Goal: Task Accomplishment & Management: Manage account settings

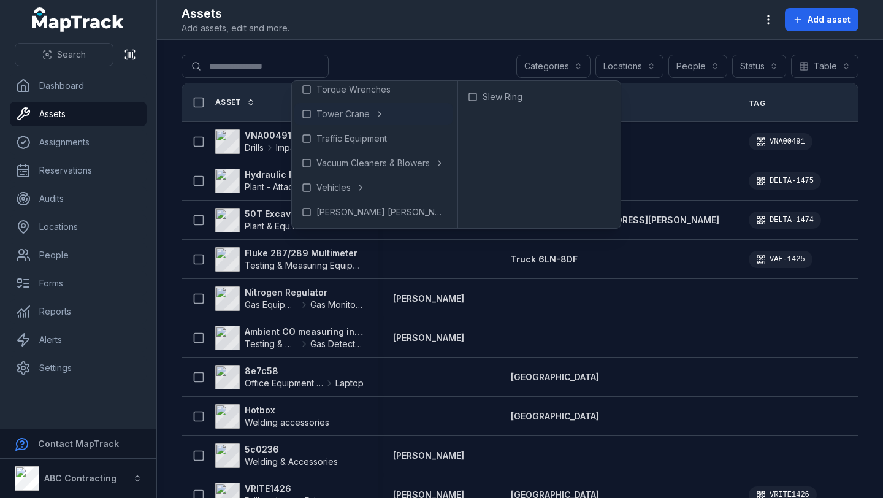
scroll to position [965, 0]
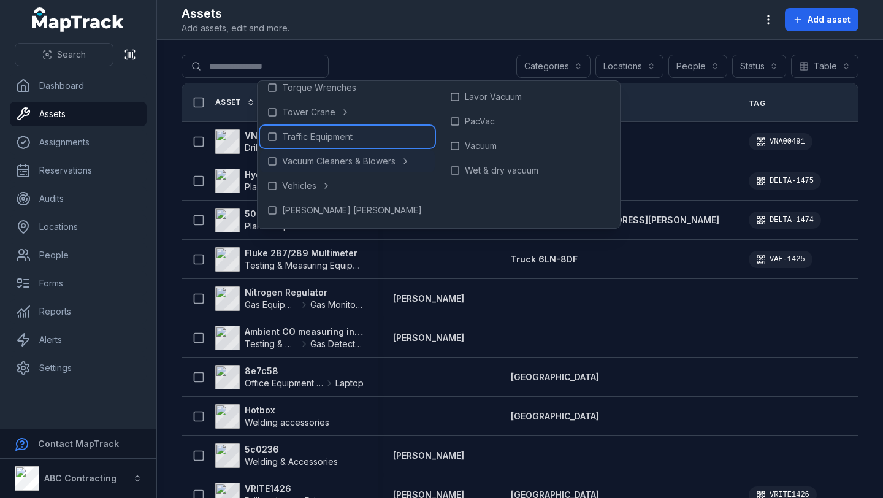
click at [273, 134] on icon at bounding box center [272, 137] width 10 height 10
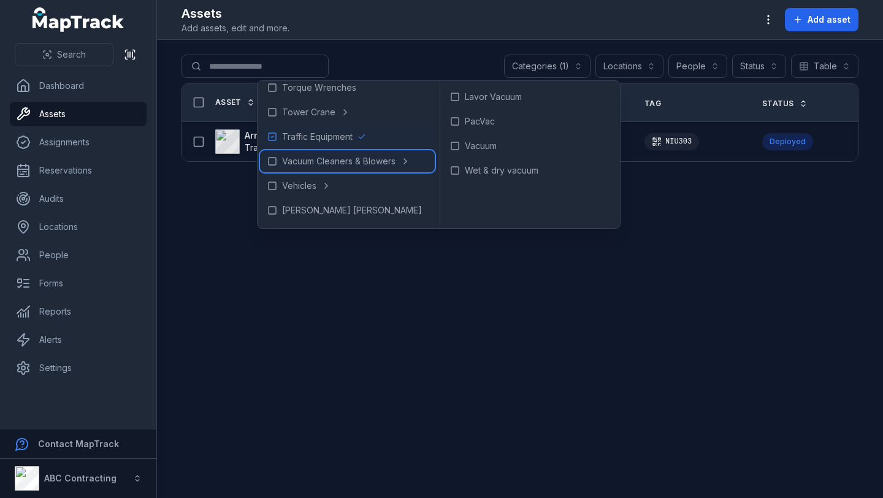
click at [273, 161] on icon at bounding box center [272, 161] width 10 height 10
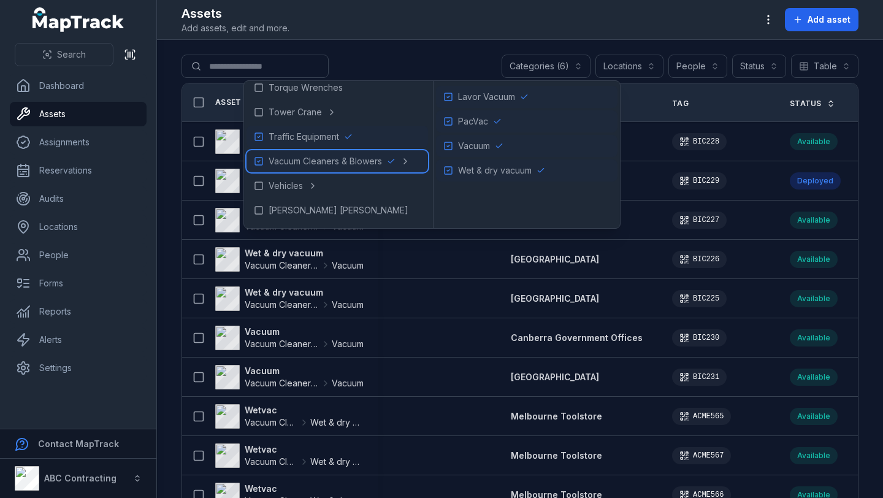
click at [257, 159] on icon at bounding box center [259, 161] width 10 height 10
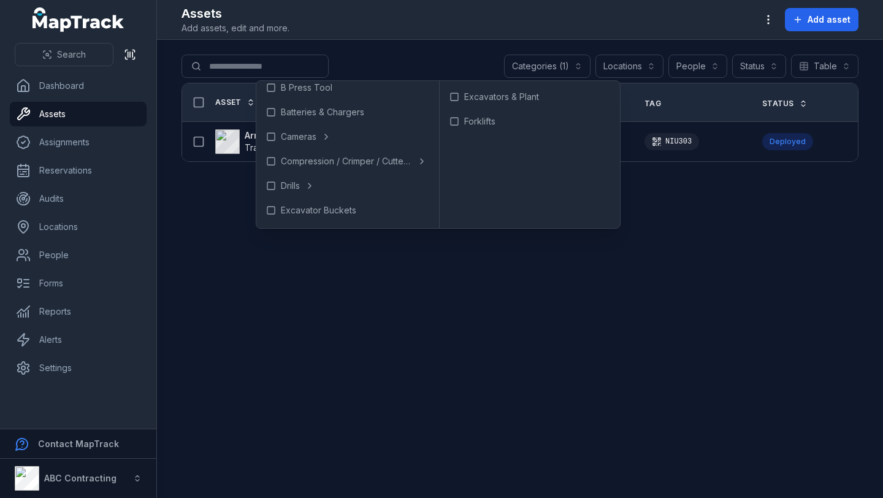
scroll to position [78, 0]
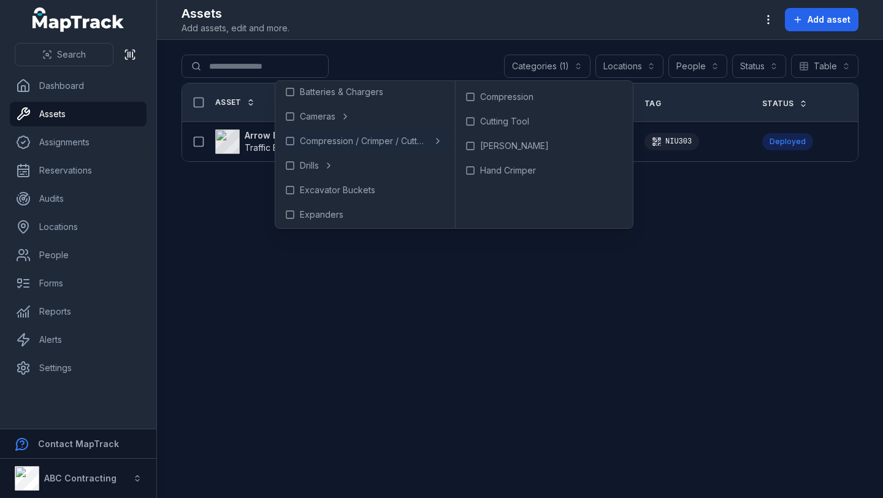
click at [505, 316] on main "**********" at bounding box center [520, 269] width 726 height 458
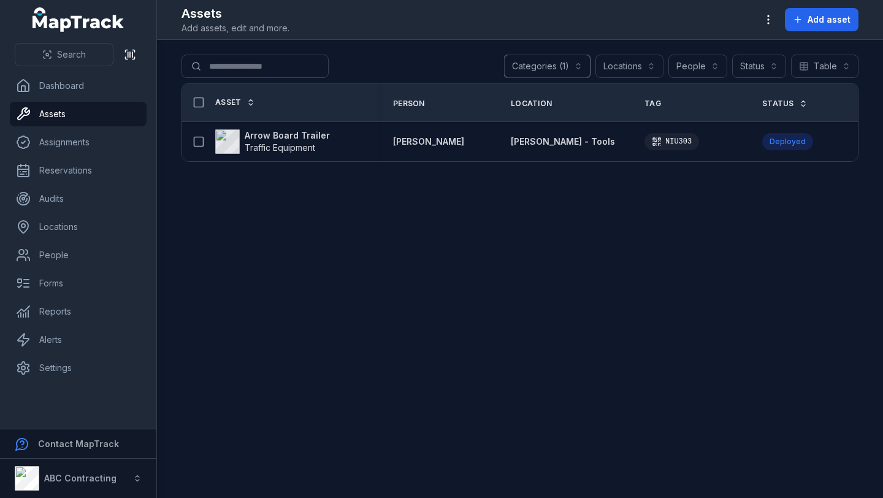
click at [622, 72] on button "Locations" at bounding box center [629, 66] width 68 height 23
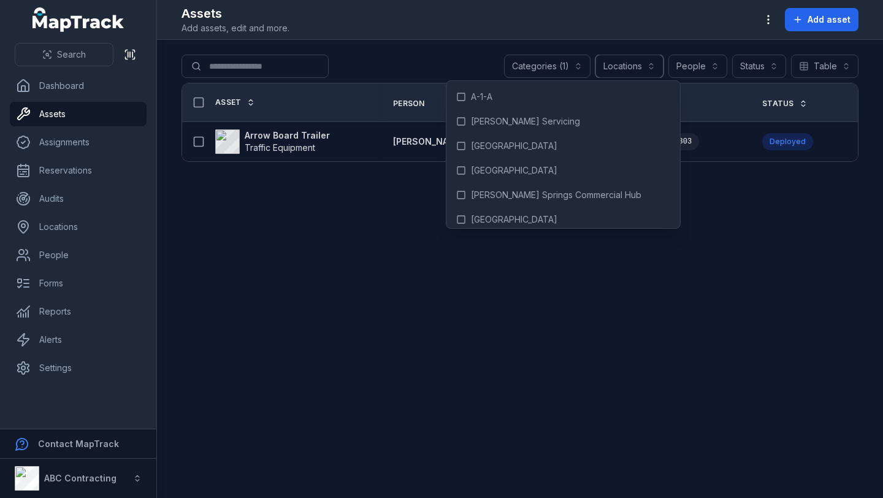
click at [623, 66] on button "Locations" at bounding box center [629, 66] width 68 height 23
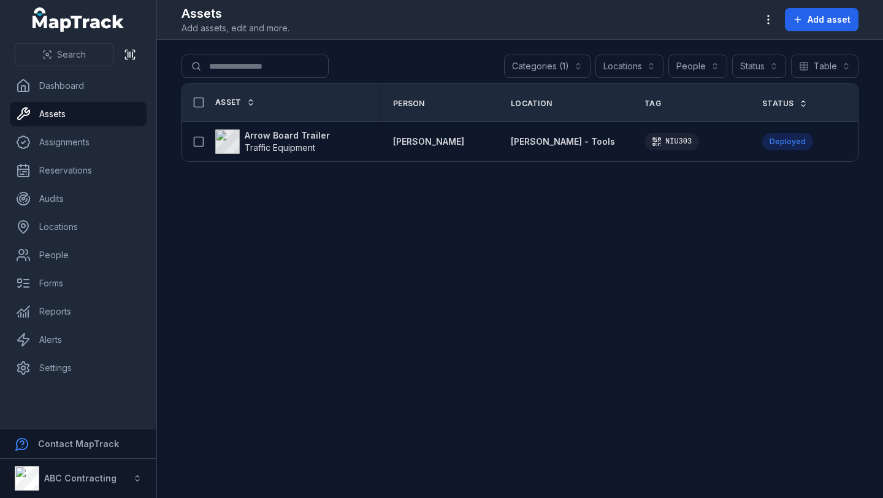
click at [494, 51] on main "**********" at bounding box center [520, 269] width 726 height 458
click at [80, 93] on link "Dashboard" at bounding box center [78, 86] width 137 height 25
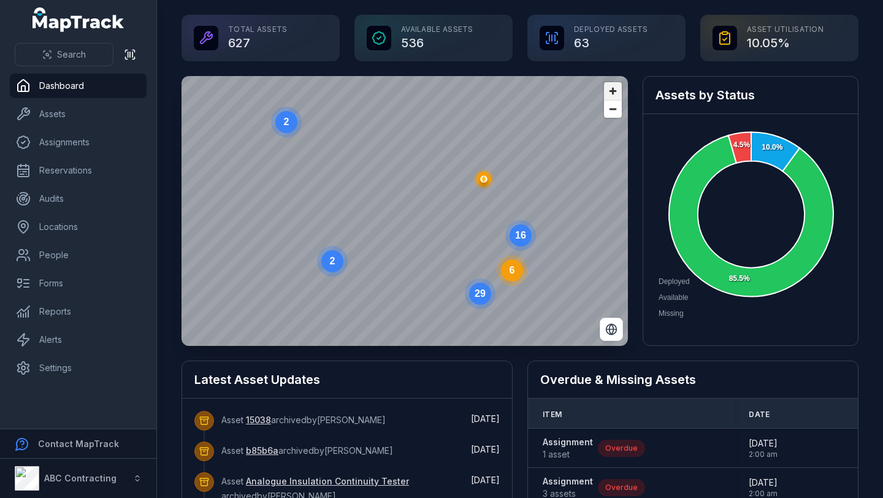
click at [612, 91] on span "Zoom in" at bounding box center [613, 91] width 18 height 18
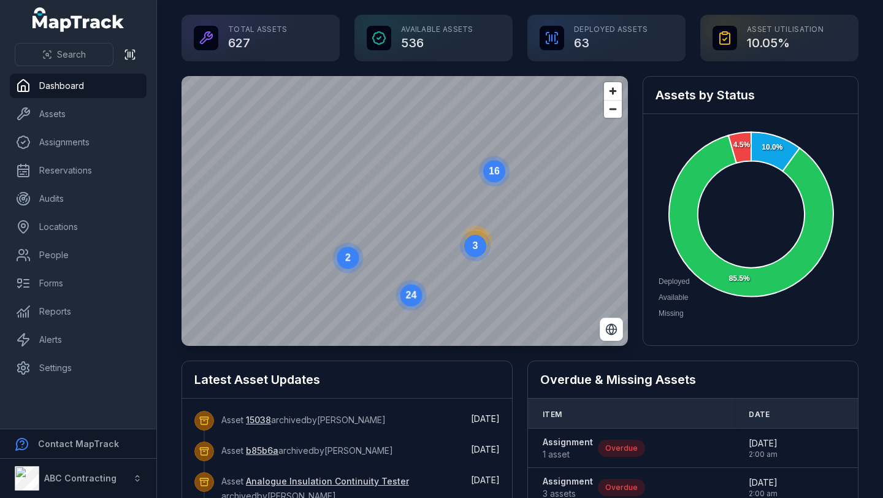
drag, startPoint x: 490, startPoint y: 268, endPoint x: 461, endPoint y: 203, distance: 70.5
click at [461, 227] on icon "3" at bounding box center [475, 245] width 37 height 37
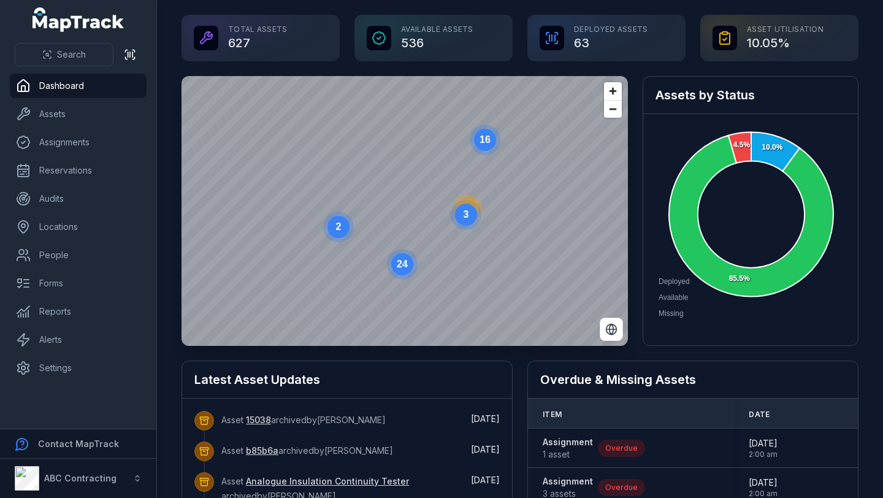
click at [468, 219] on text "3" at bounding box center [466, 214] width 6 height 10
click at [389, 140] on circle at bounding box center [392, 132] width 22 height 22
click at [418, 116] on ellipse "button" at bounding box center [420, 120] width 15 height 15
click at [390, 295] on icon "button" at bounding box center [389, 298] width 7 height 8
click at [617, 108] on span "Zoom out" at bounding box center [613, 109] width 18 height 17
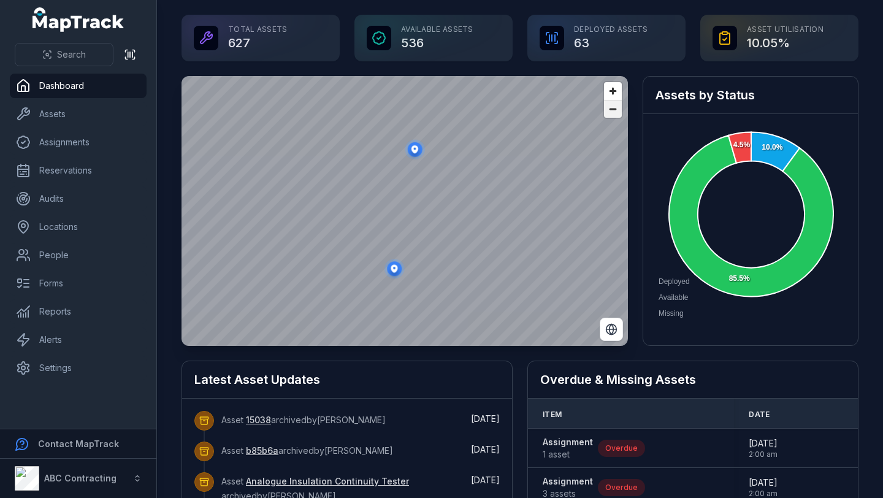
click at [617, 108] on span "Zoom out" at bounding box center [613, 109] width 18 height 17
click at [406, 182] on icon "button" at bounding box center [409, 182] width 7 height 8
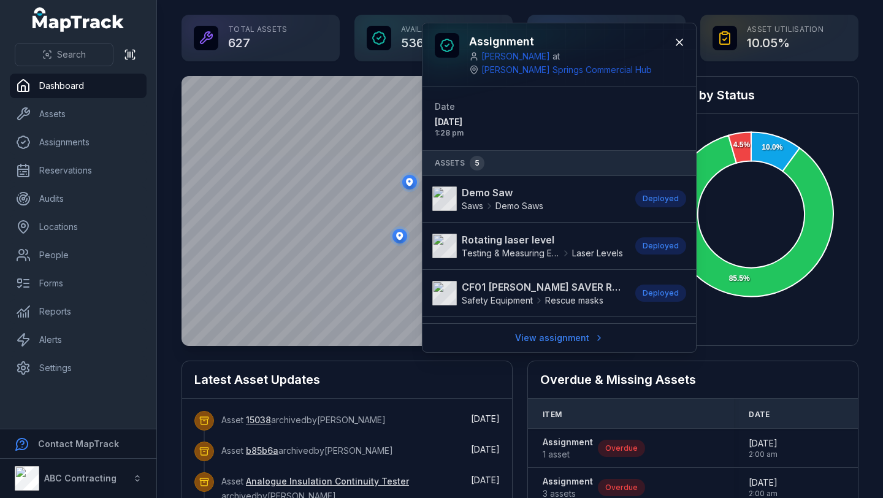
click at [398, 235] on ellipse "button" at bounding box center [399, 236] width 15 height 15
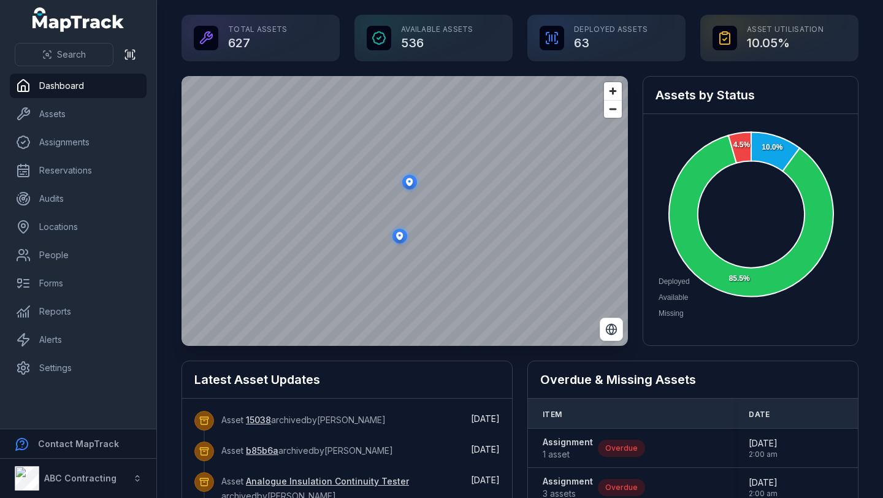
click at [414, 183] on ellipse "button" at bounding box center [409, 182] width 15 height 15
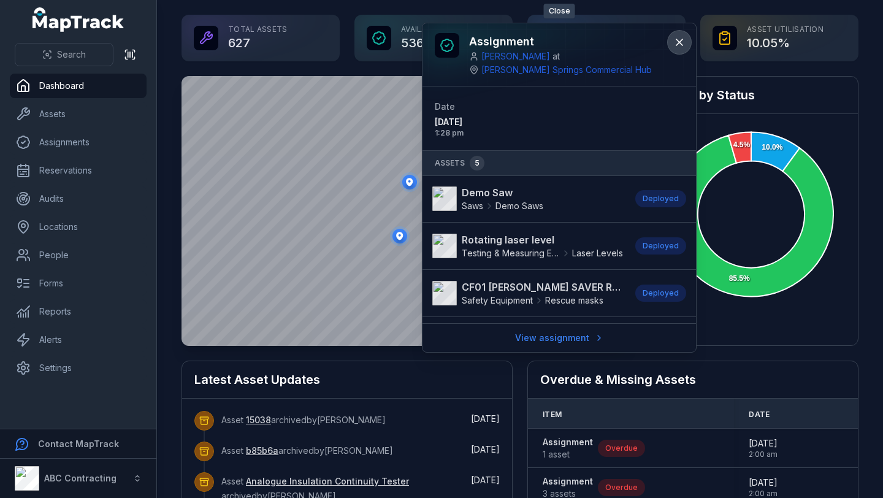
click at [680, 34] on button at bounding box center [679, 42] width 23 height 23
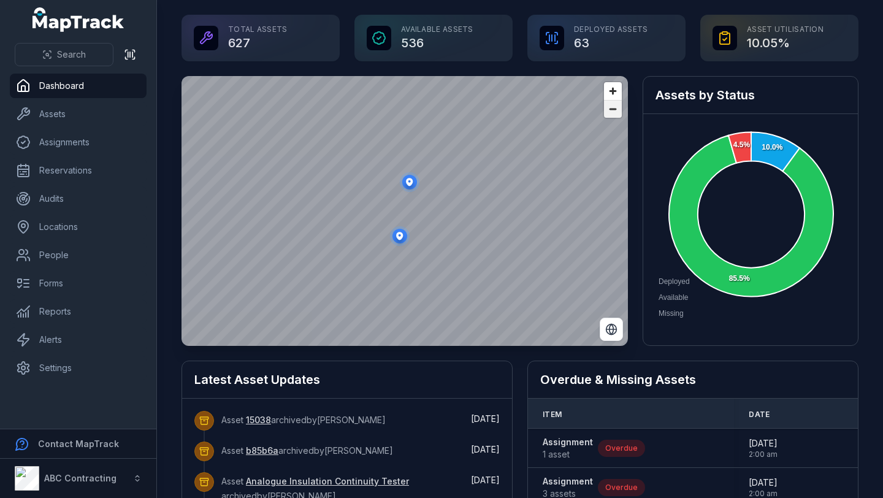
click at [617, 108] on span "Zoom out" at bounding box center [613, 109] width 18 height 17
click at [410, 131] on polygon "button" at bounding box center [411, 131] width 4 height 7
click at [614, 113] on span "Zoom out" at bounding box center [613, 109] width 18 height 17
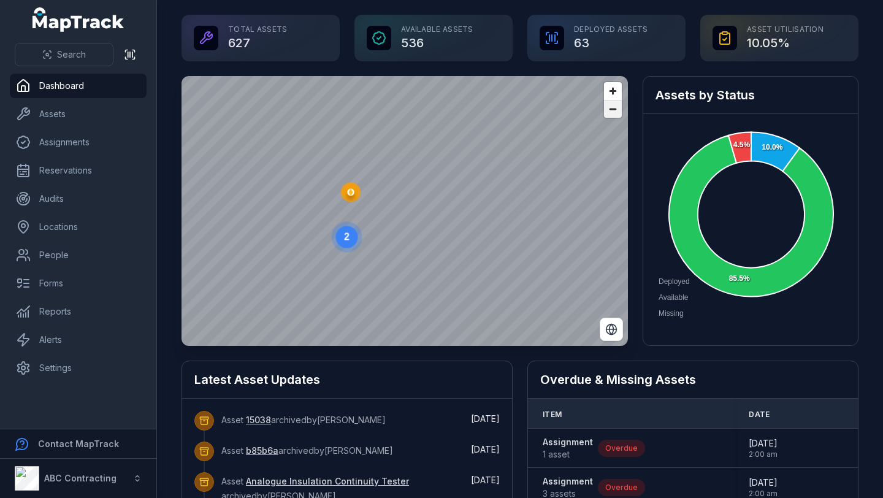
click at [614, 113] on span "Zoom out" at bounding box center [613, 109] width 18 height 17
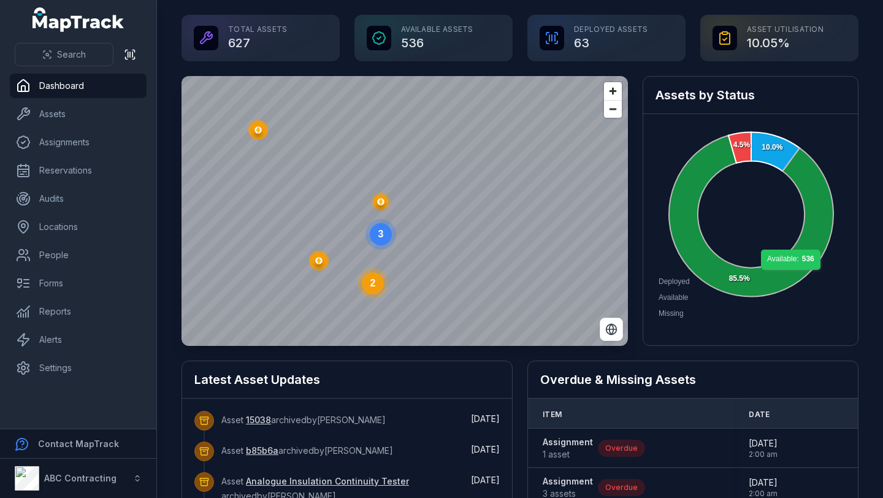
click at [791, 276] on icon at bounding box center [751, 215] width 164 height 161
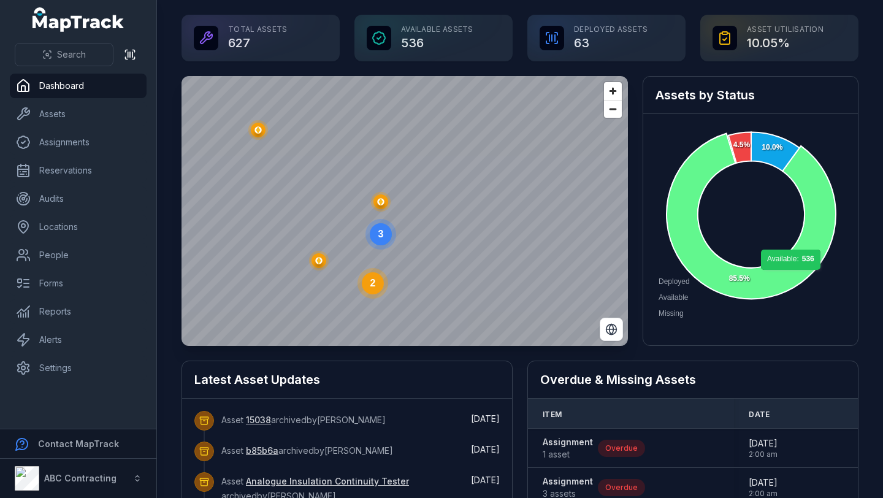
click at [791, 276] on icon at bounding box center [750, 216] width 169 height 165
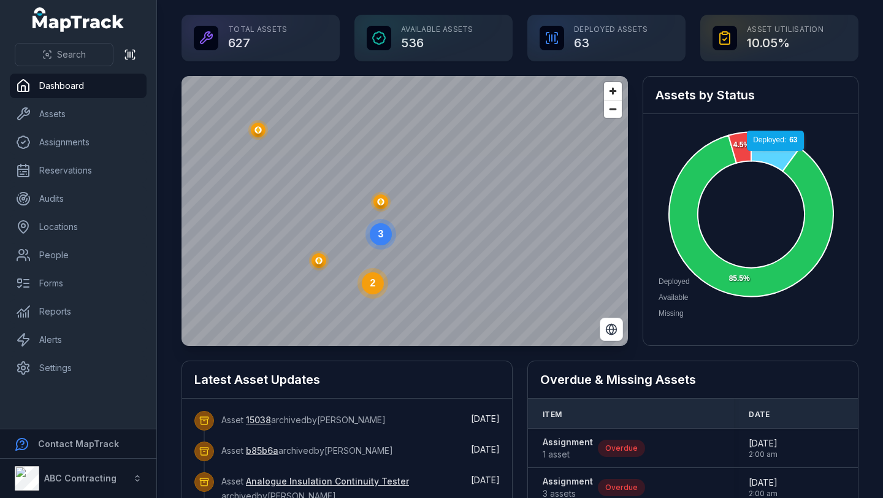
click at [774, 154] on icon at bounding box center [775, 151] width 48 height 39
click at [771, 156] on icon at bounding box center [776, 151] width 50 height 42
click at [131, 57] on icon at bounding box center [130, 54] width 12 height 12
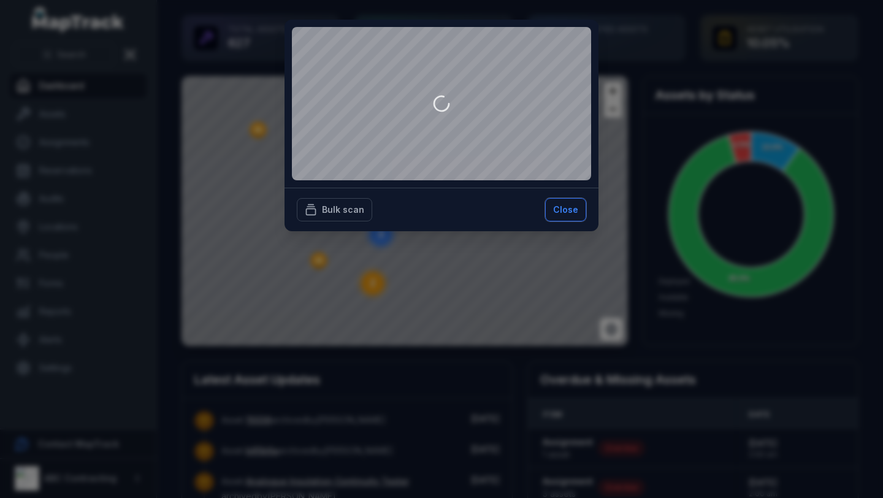
click at [560, 207] on button "Close" at bounding box center [565, 209] width 41 height 23
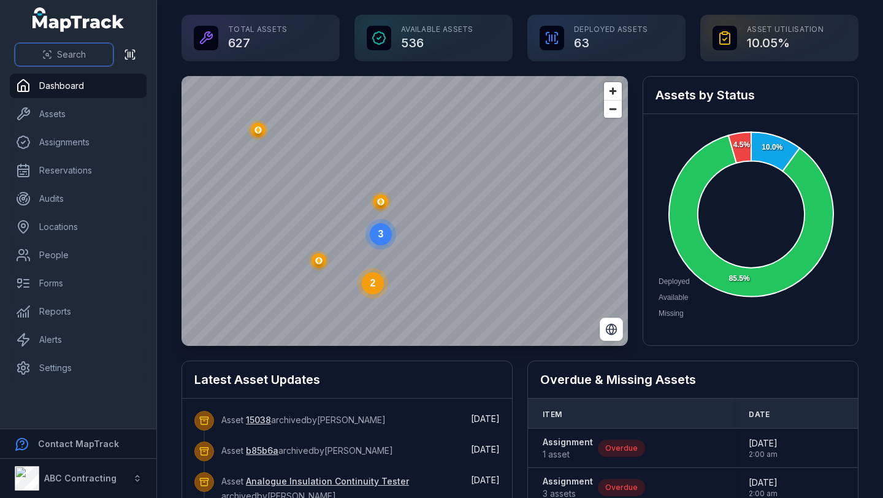
click at [72, 48] on span "Search" at bounding box center [71, 54] width 29 height 12
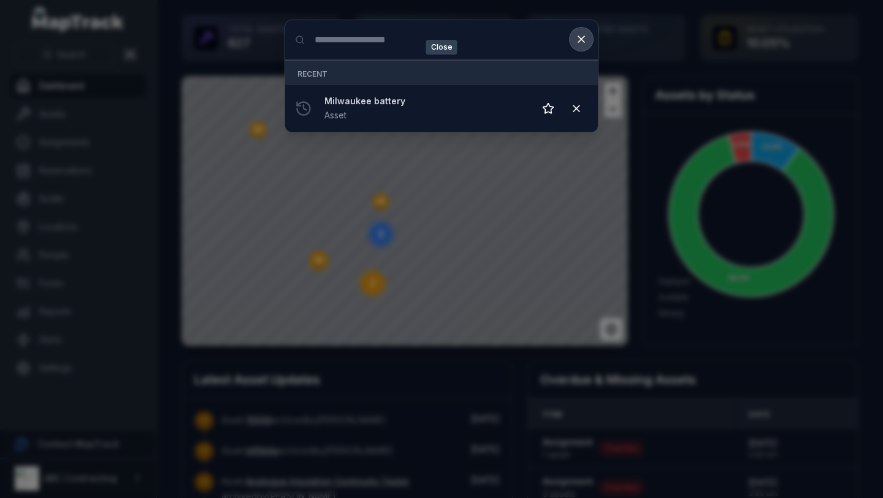
click at [581, 40] on icon at bounding box center [581, 39] width 12 height 12
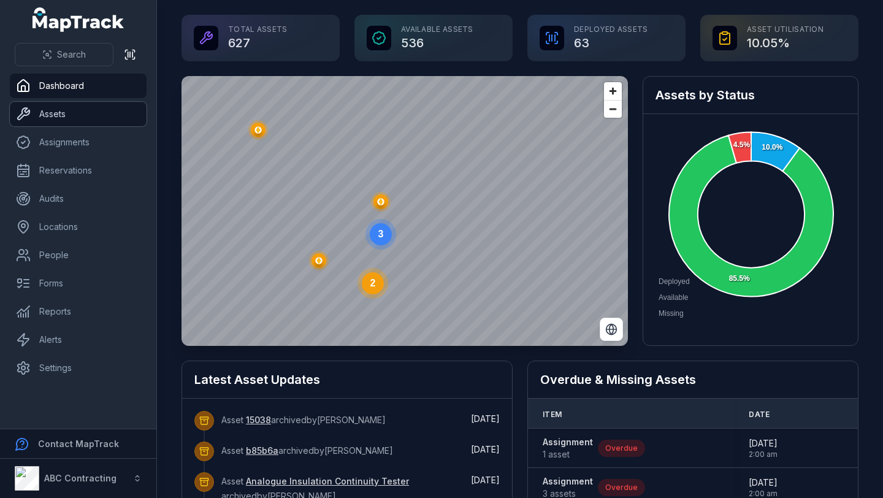
click at [99, 120] on link "Assets" at bounding box center [78, 114] width 137 height 25
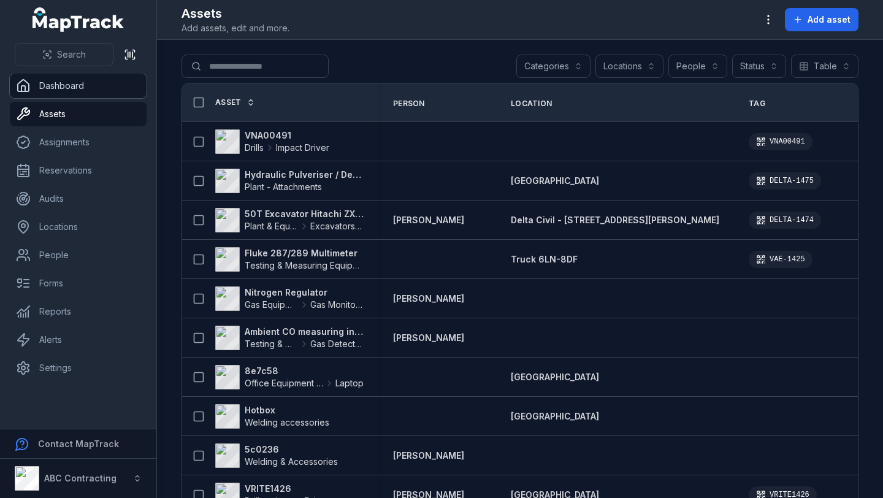
click at [99, 93] on link "Dashboard" at bounding box center [78, 86] width 137 height 25
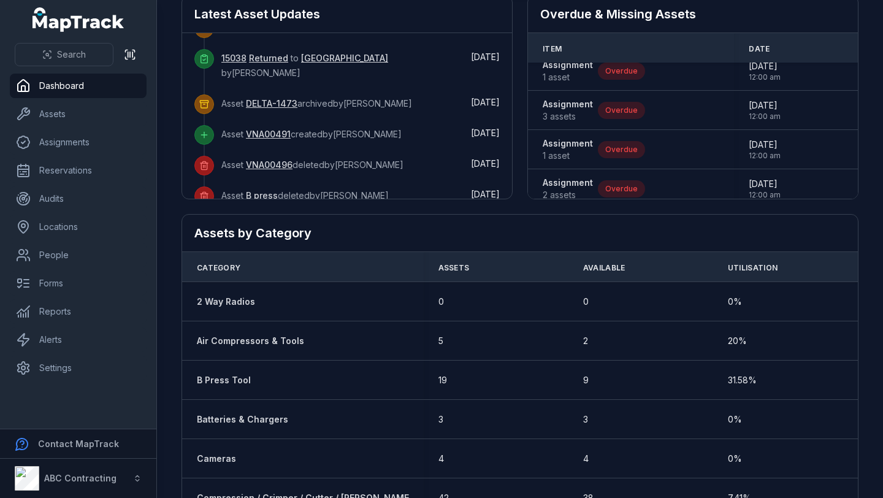
scroll to position [303, 0]
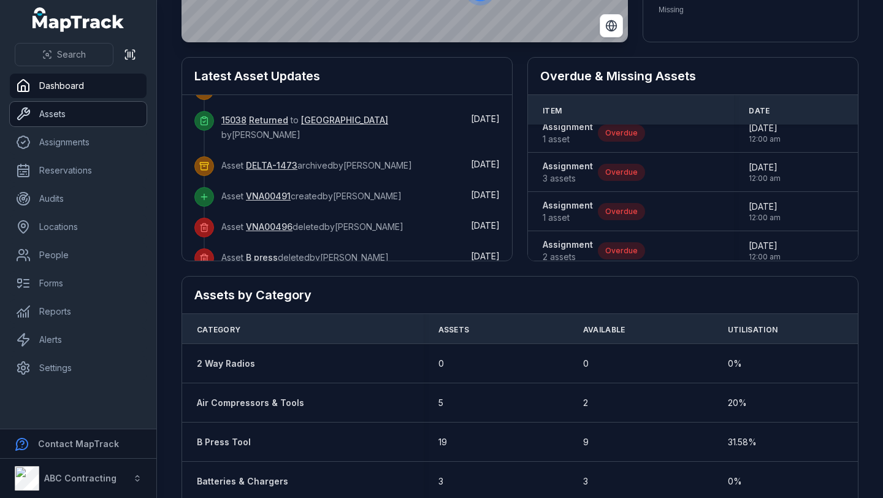
click at [84, 124] on link "Assets" at bounding box center [78, 114] width 137 height 25
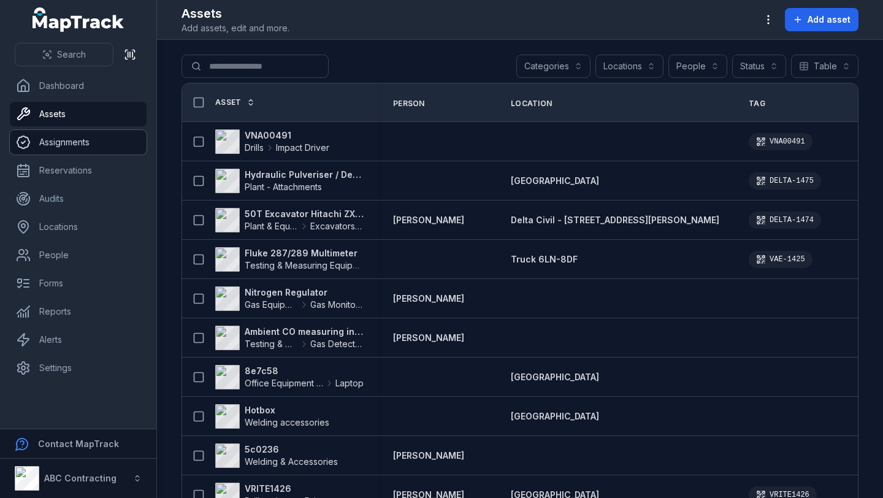
click at [96, 142] on link "Assignments" at bounding box center [78, 142] width 137 height 25
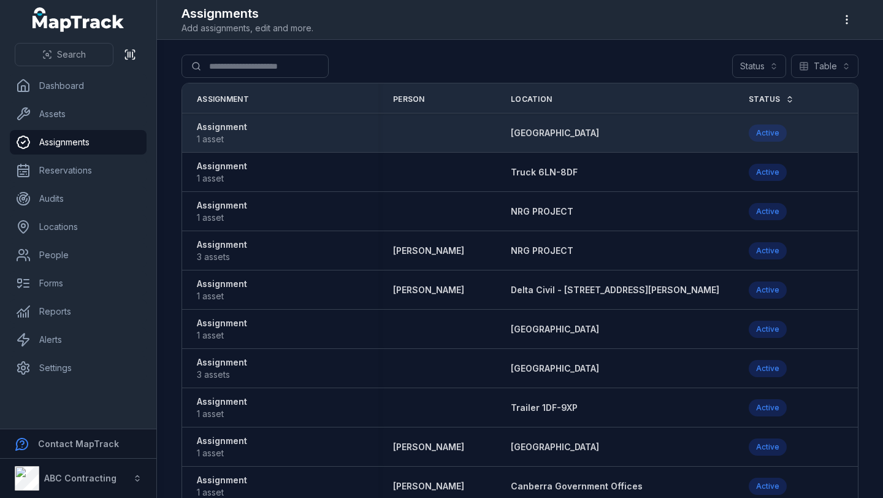
click at [216, 127] on strong "Assignment" at bounding box center [222, 127] width 50 height 12
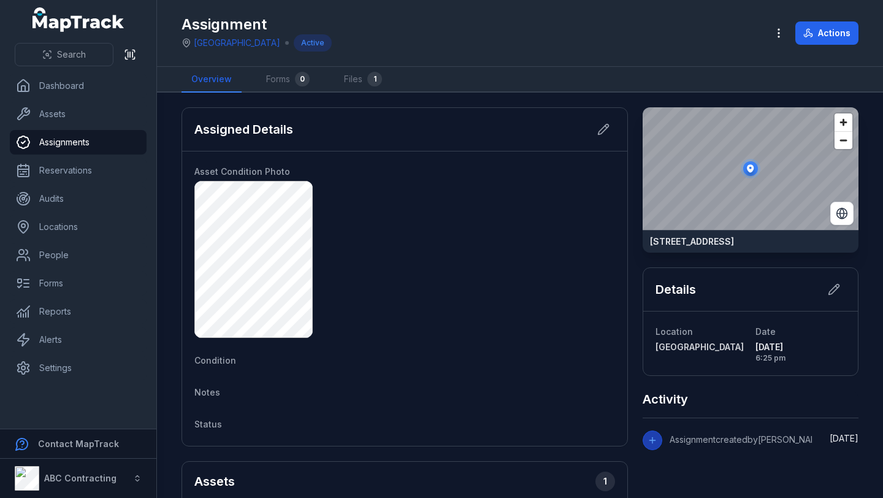
click at [249, 25] on h1 "Assignment" at bounding box center [256, 25] width 150 height 20
click at [780, 30] on icon "button" at bounding box center [778, 33] width 12 height 12
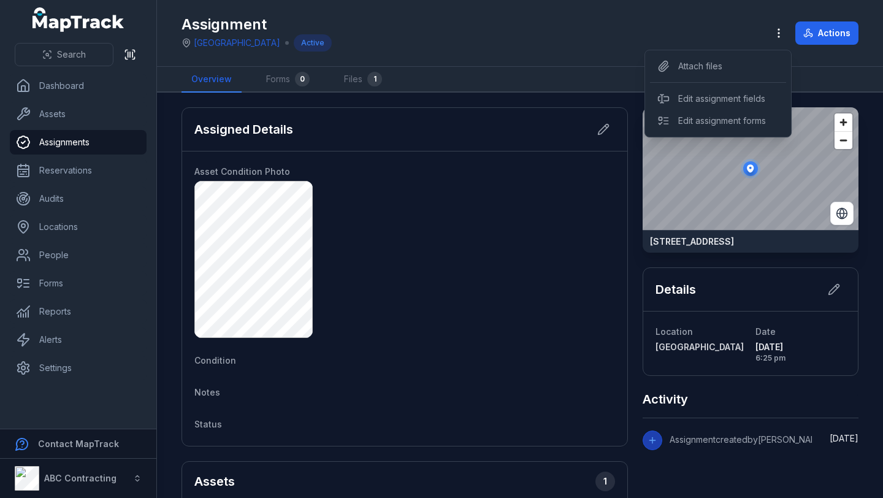
click at [722, 24] on div "Assignment [GEOGRAPHIC_DATA] Active Actions" at bounding box center [519, 33] width 677 height 56
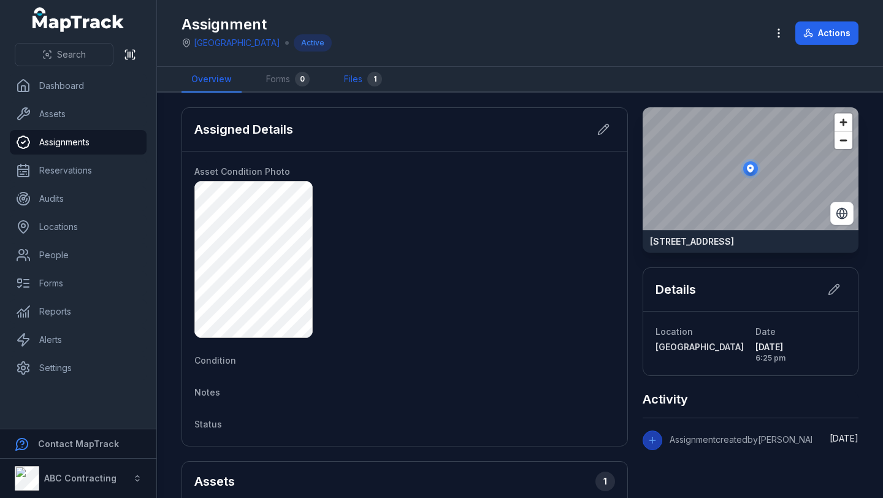
click at [372, 70] on link "Files 1" at bounding box center [363, 80] width 58 height 26
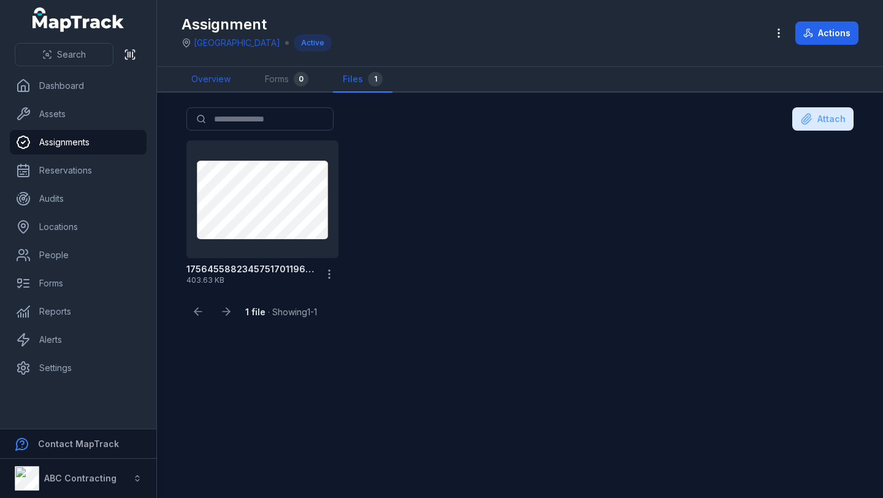
click at [207, 78] on link "Overview" at bounding box center [210, 80] width 59 height 26
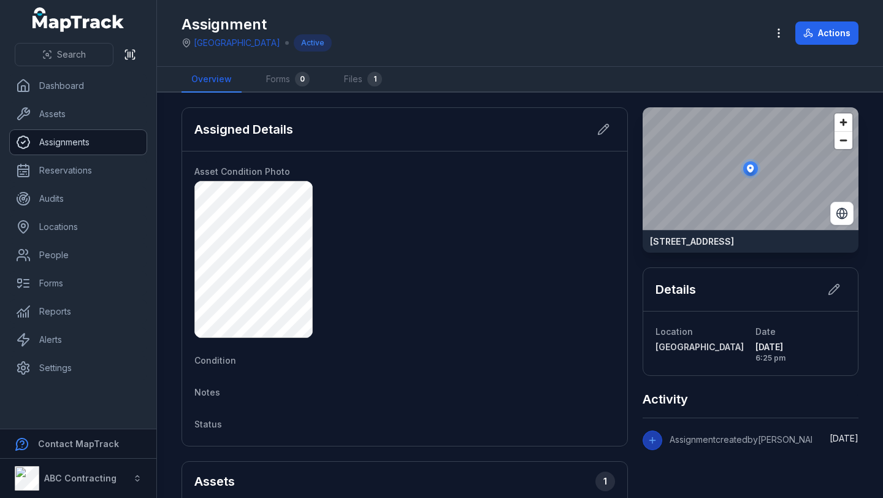
click at [93, 141] on link "Assignments" at bounding box center [78, 142] width 137 height 25
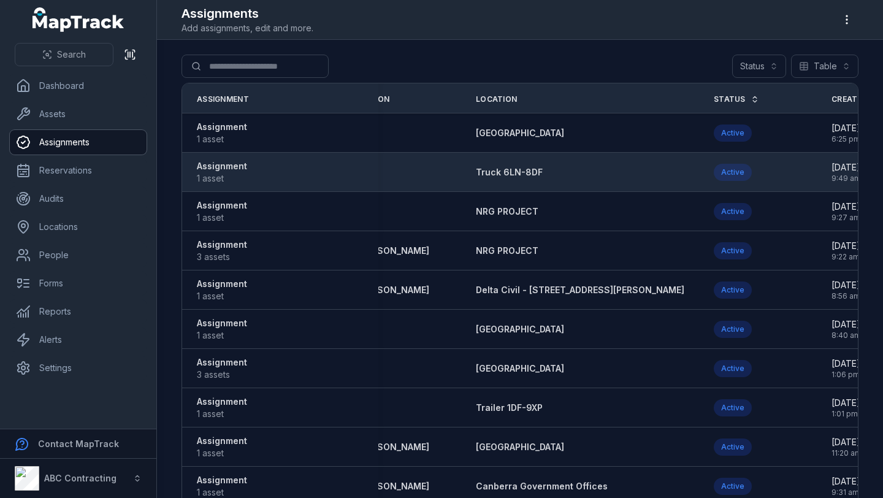
scroll to position [0, 36]
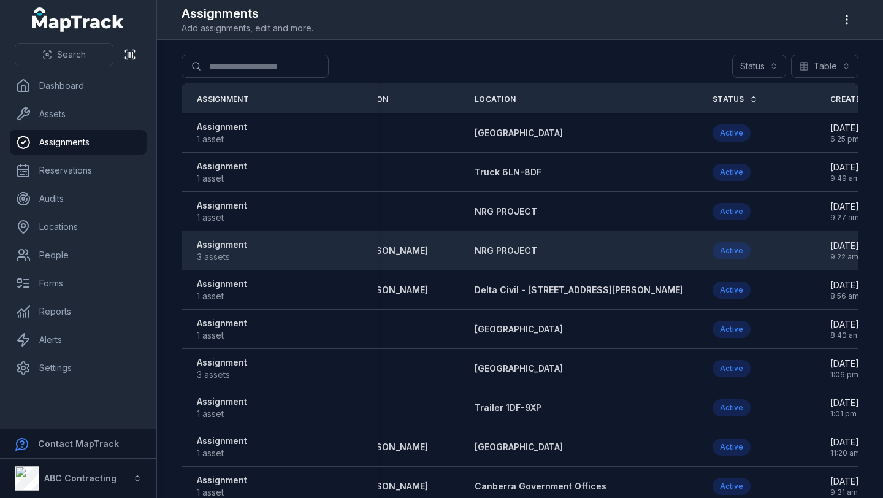
click at [223, 248] on strong "Assignment" at bounding box center [222, 244] width 50 height 12
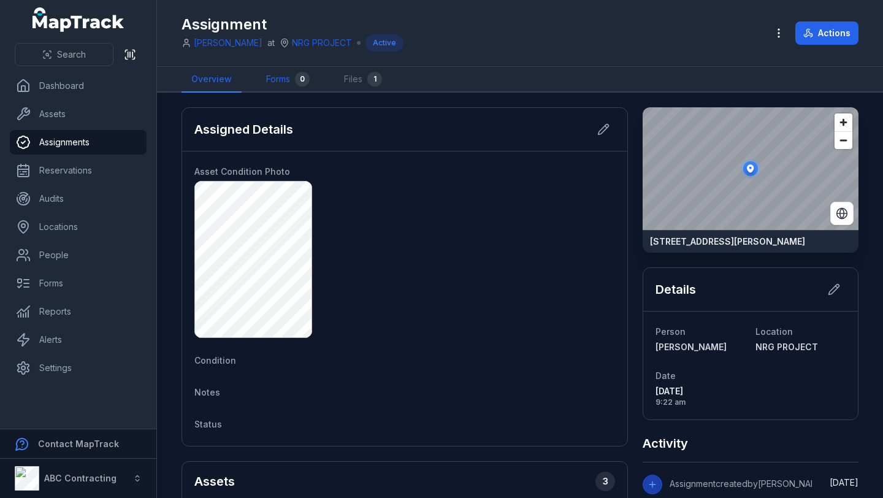
click at [293, 75] on link "Forms 0" at bounding box center [287, 80] width 63 height 26
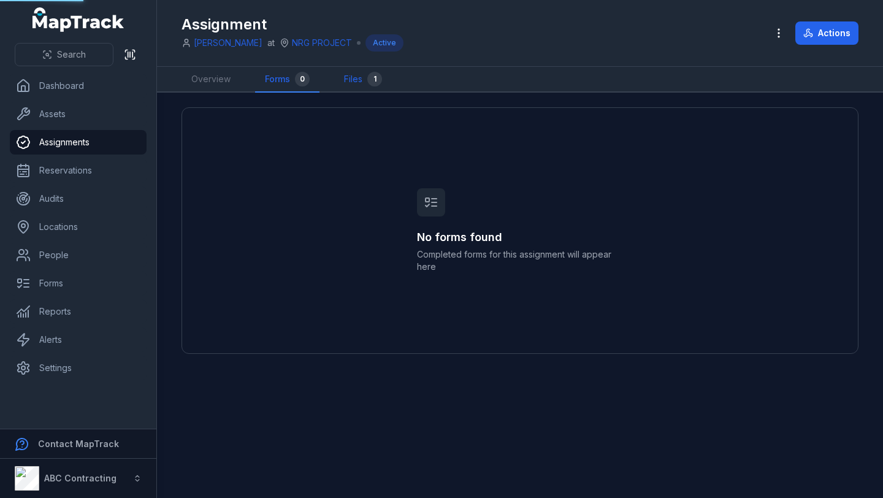
click at [355, 77] on link "Files 1" at bounding box center [363, 80] width 58 height 26
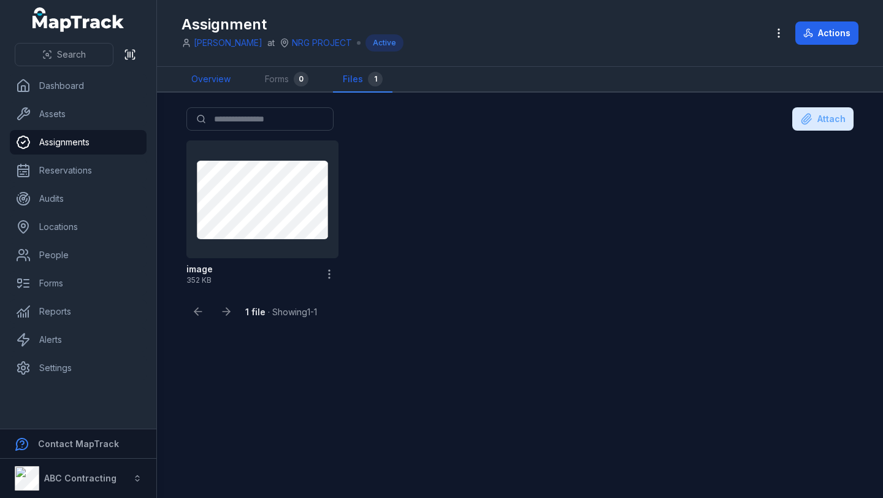
click at [221, 77] on link "Overview" at bounding box center [210, 80] width 59 height 26
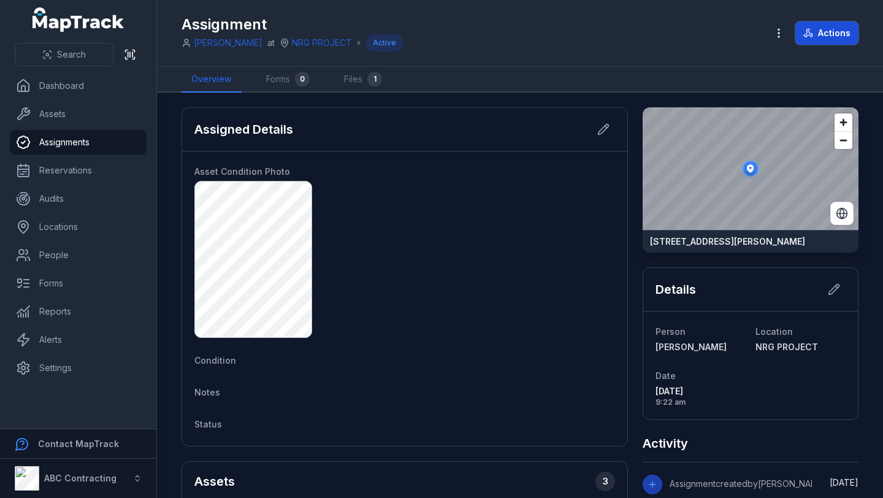
click at [836, 40] on button "Actions" at bounding box center [826, 32] width 63 height 23
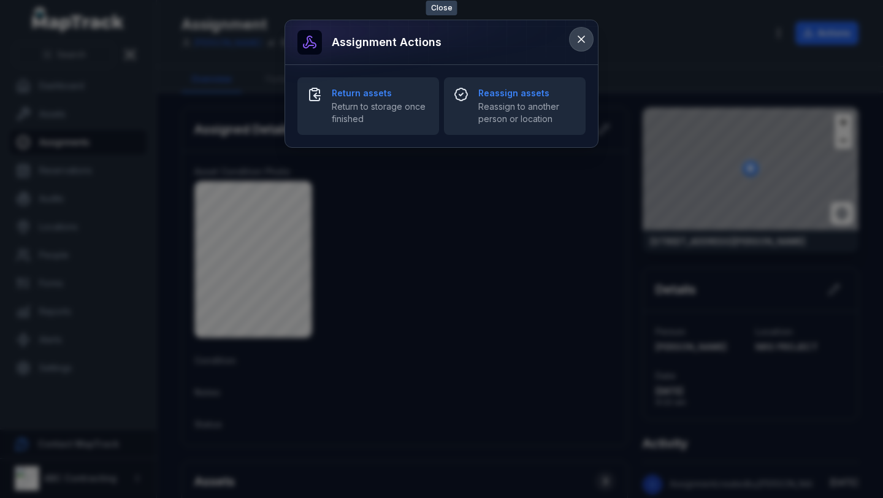
click at [579, 40] on icon at bounding box center [581, 39] width 6 height 6
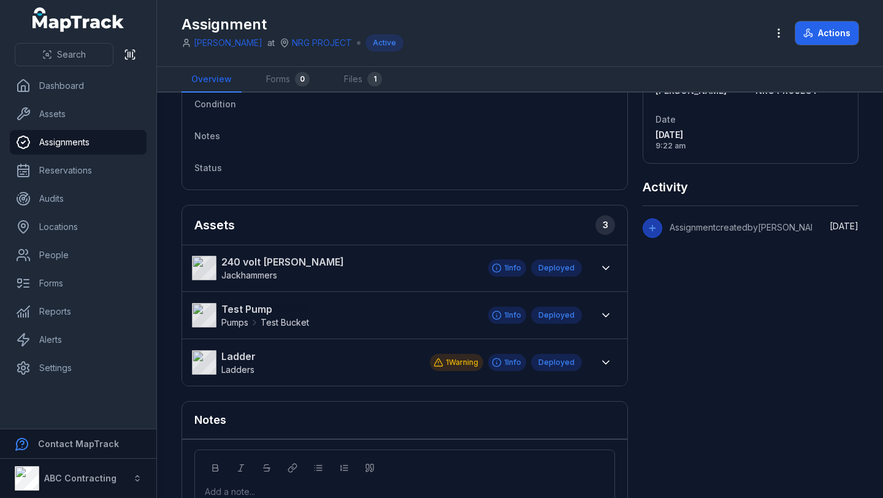
scroll to position [257, 0]
click at [461, 215] on h2 "Assets 3" at bounding box center [404, 225] width 420 height 20
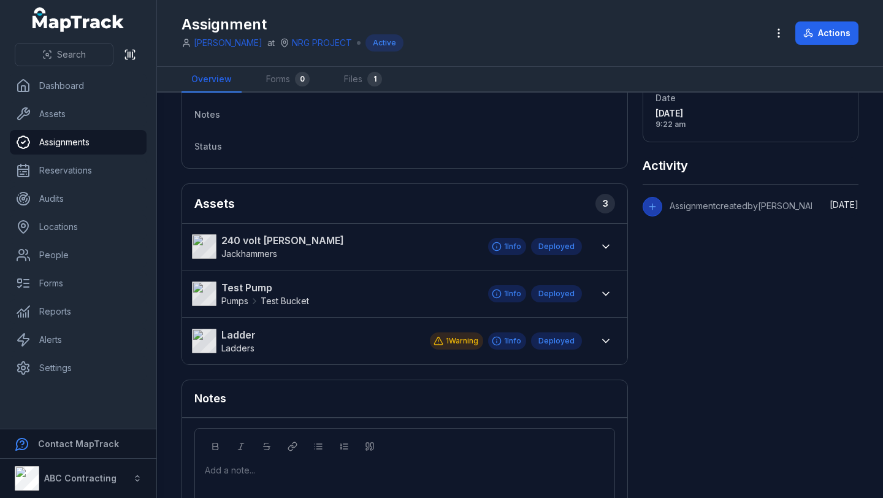
scroll to position [278, 0]
click at [612, 343] on button at bounding box center [605, 340] width 23 height 23
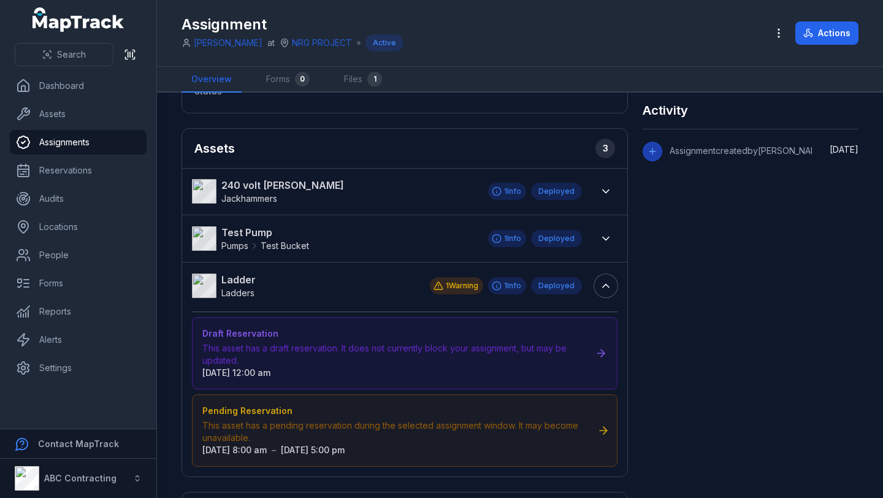
scroll to position [312, 0]
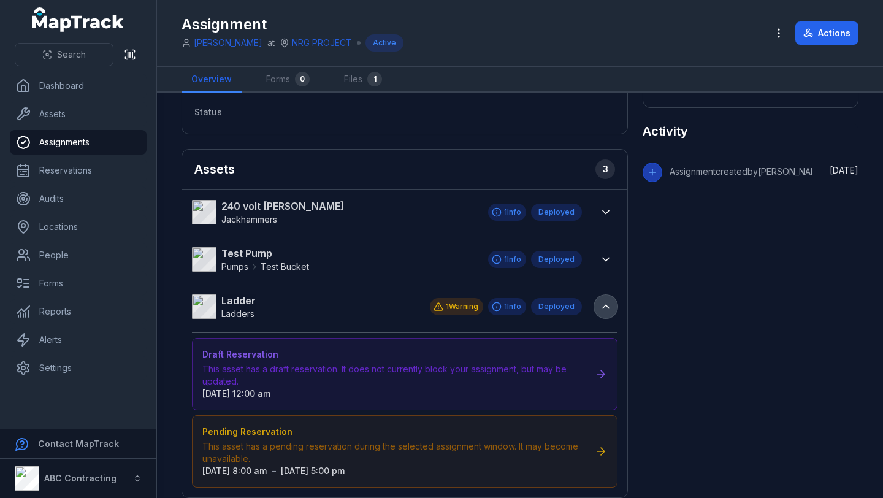
click at [602, 305] on icon at bounding box center [605, 306] width 12 height 12
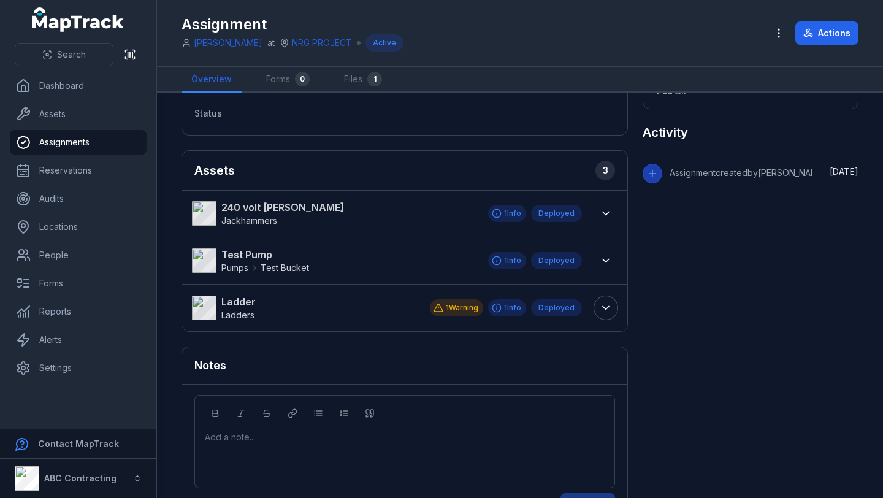
scroll to position [318, 0]
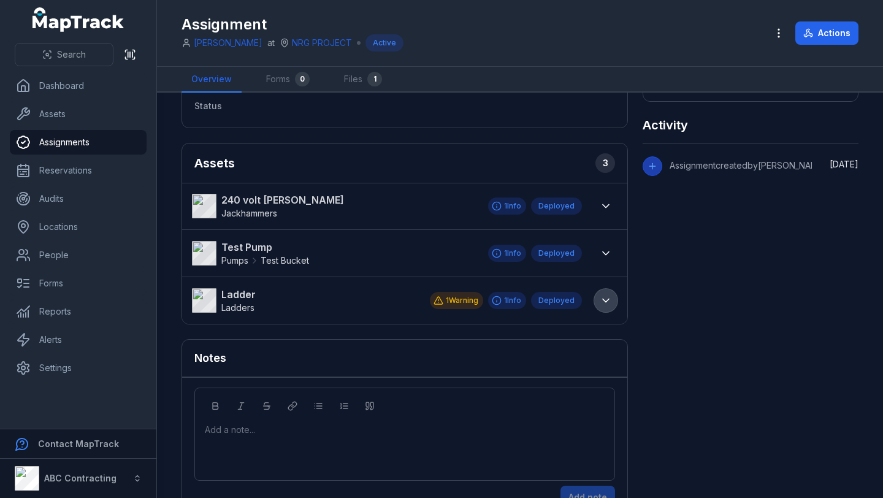
click at [602, 297] on icon at bounding box center [605, 300] width 12 height 12
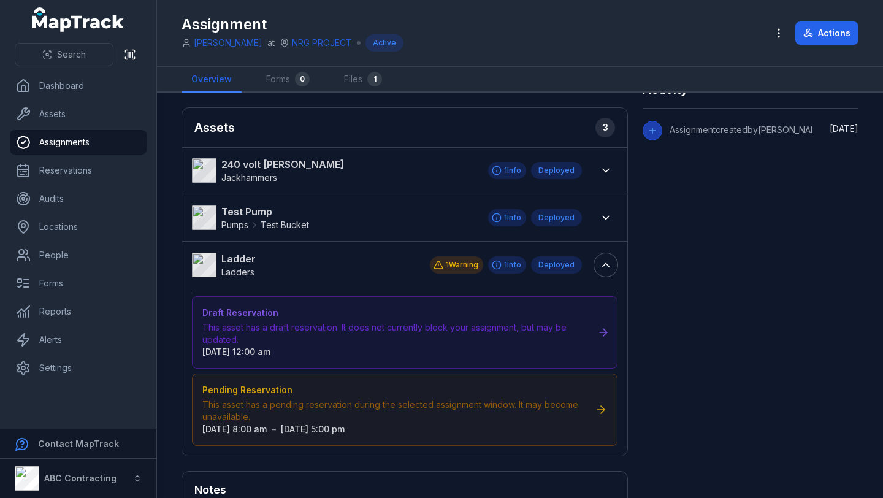
scroll to position [356, 0]
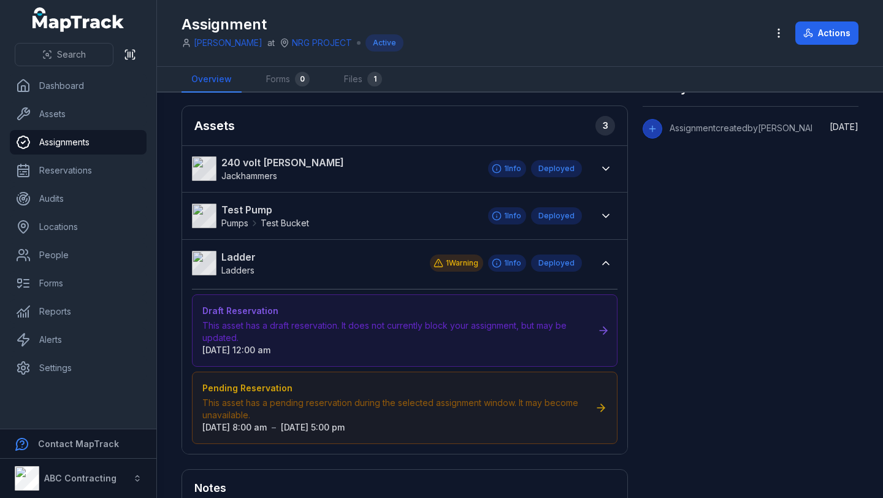
click at [606, 332] on icon at bounding box center [603, 330] width 12 height 12
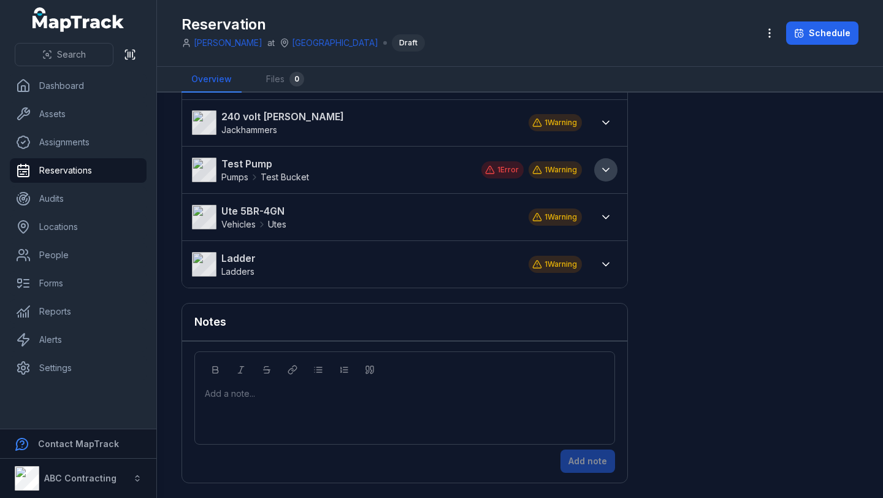
scroll to position [78, 0]
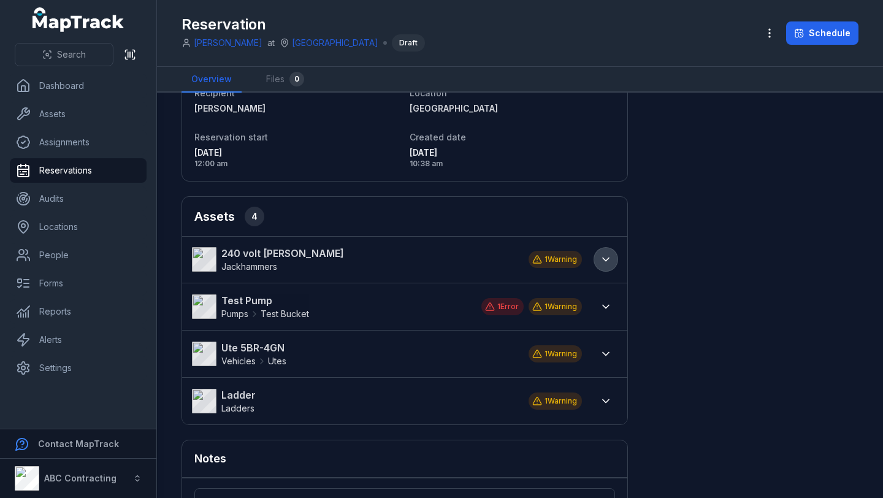
click at [608, 260] on icon at bounding box center [605, 259] width 12 height 12
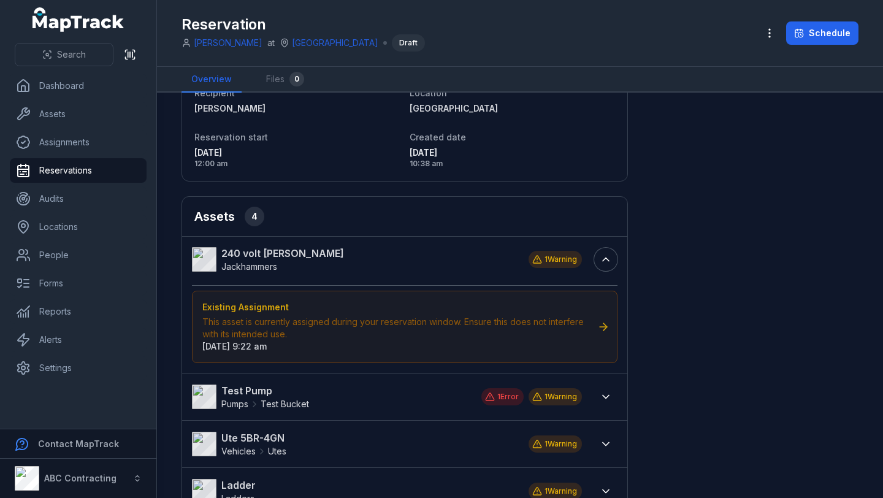
scroll to position [101, 0]
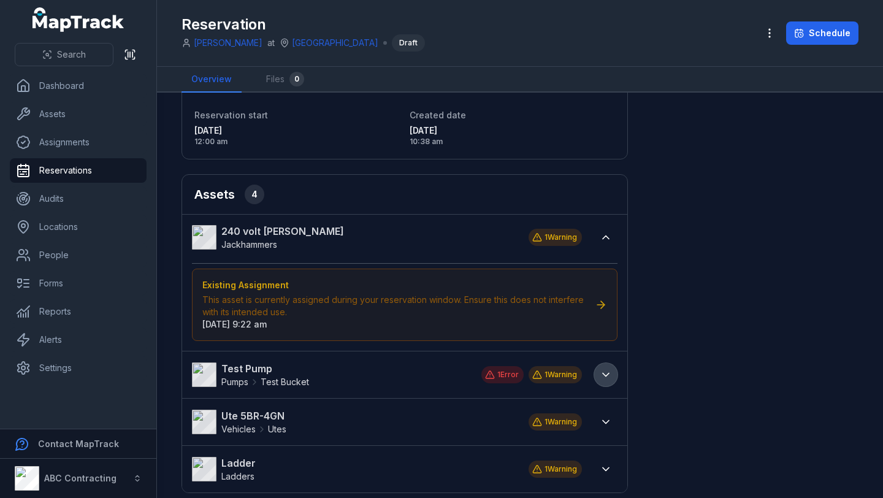
click at [609, 372] on icon at bounding box center [605, 374] width 12 height 12
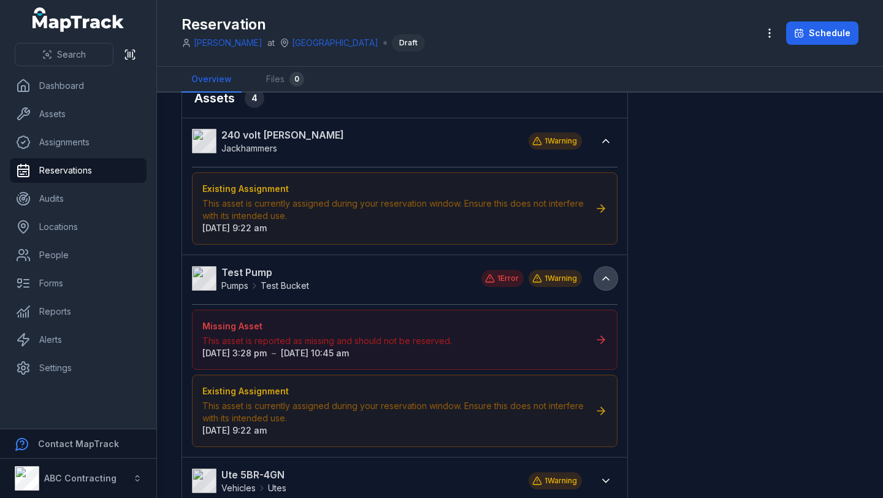
scroll to position [198, 0]
click at [609, 273] on icon at bounding box center [605, 277] width 12 height 12
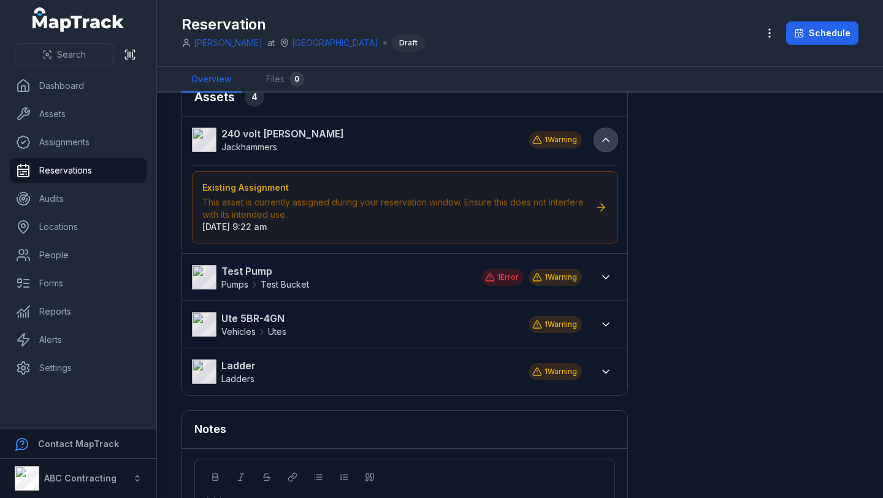
click at [604, 143] on icon at bounding box center [605, 140] width 12 height 12
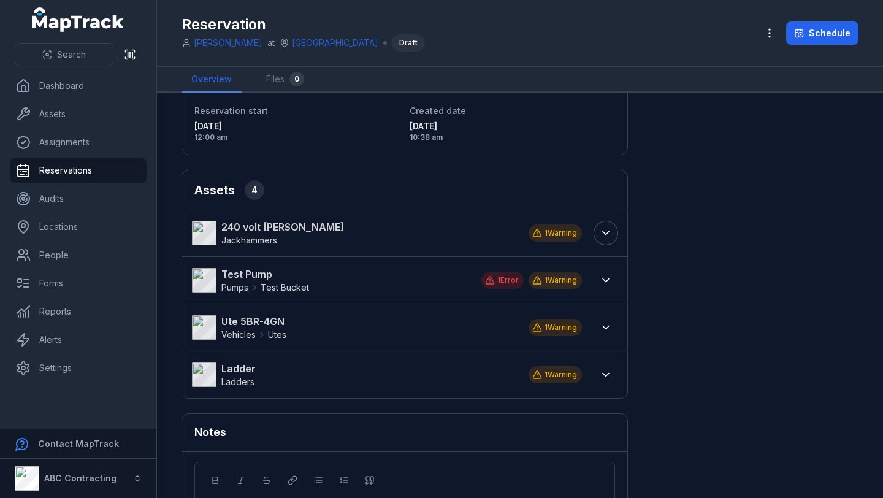
scroll to position [0, 0]
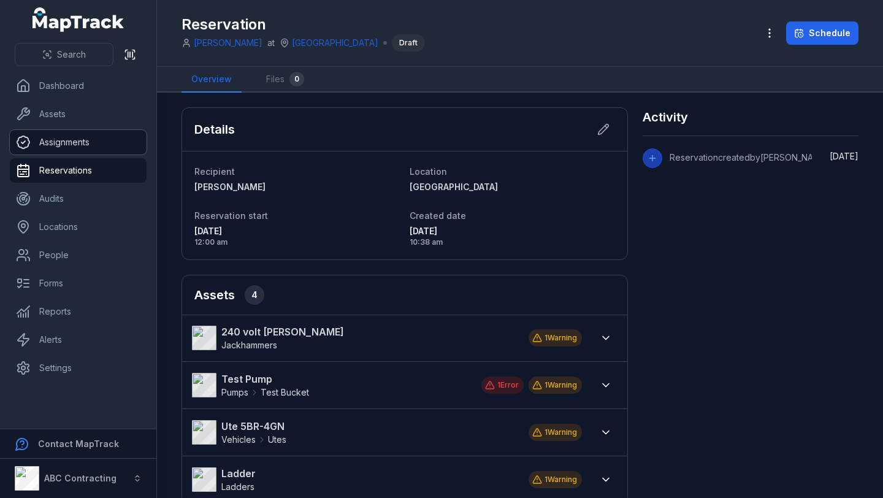
click at [101, 151] on link "Assignments" at bounding box center [78, 142] width 137 height 25
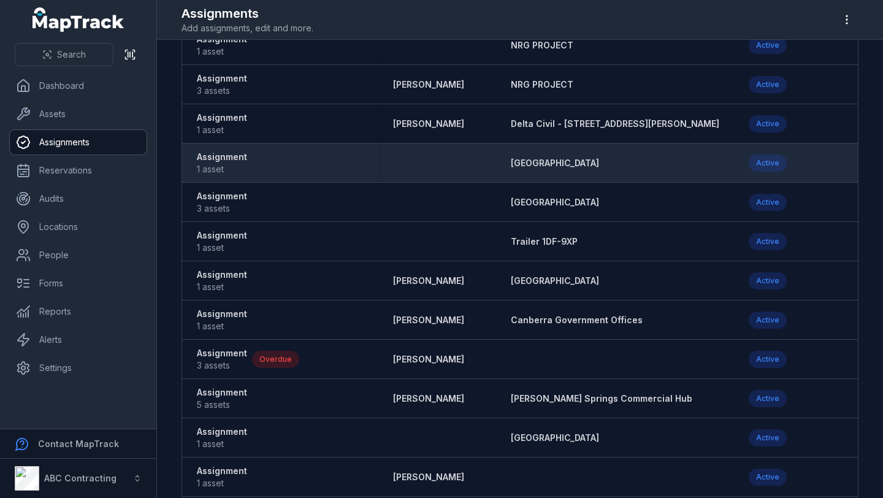
scroll to position [173, 0]
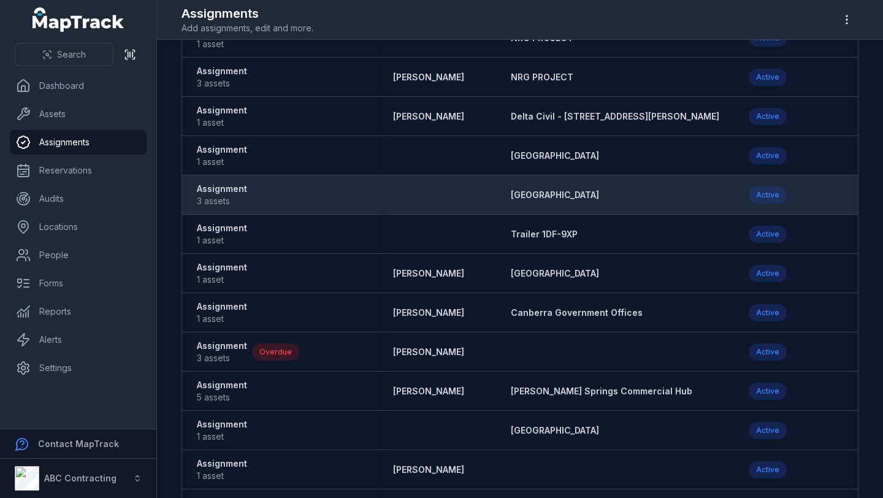
click at [235, 189] on strong "Assignment" at bounding box center [222, 189] width 50 height 12
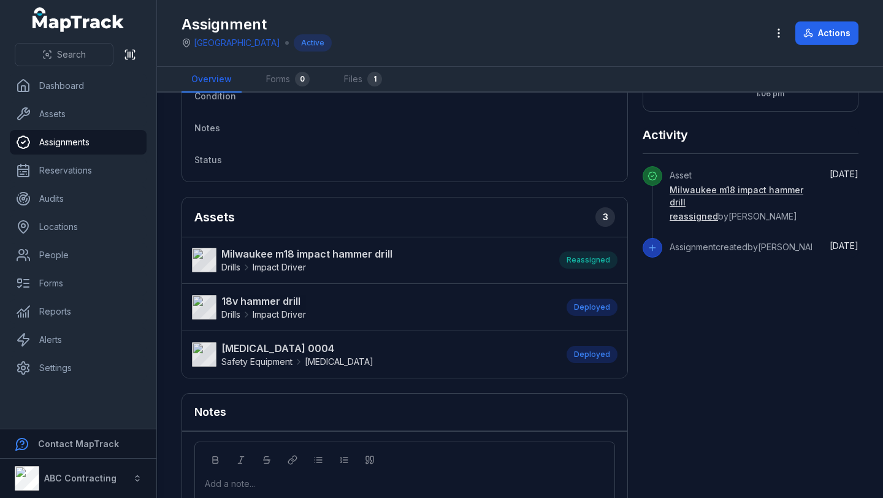
scroll to position [268, 0]
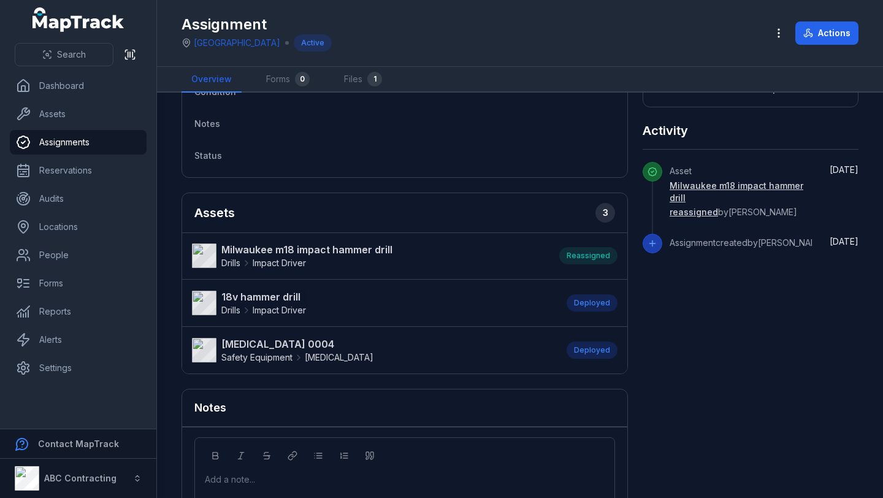
click at [329, 245] on strong "Milwaukee m18 impact hammer drill" at bounding box center [306, 249] width 171 height 15
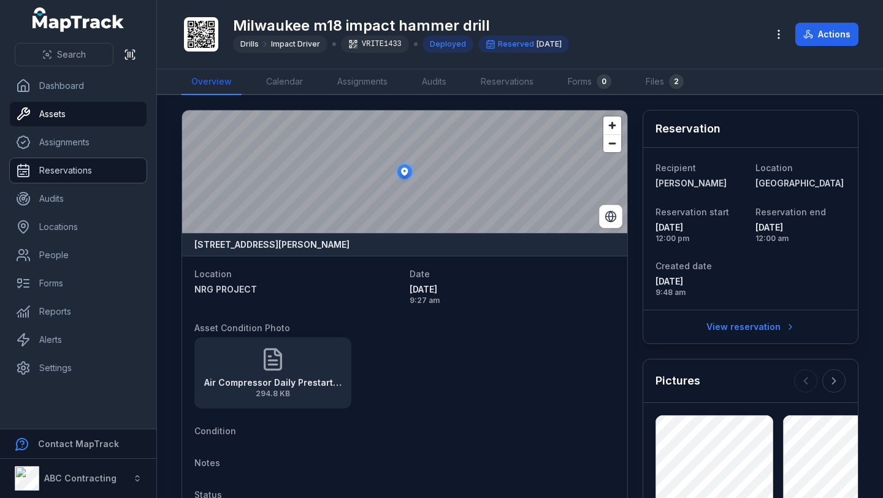
click at [97, 164] on link "Reservations" at bounding box center [78, 170] width 137 height 25
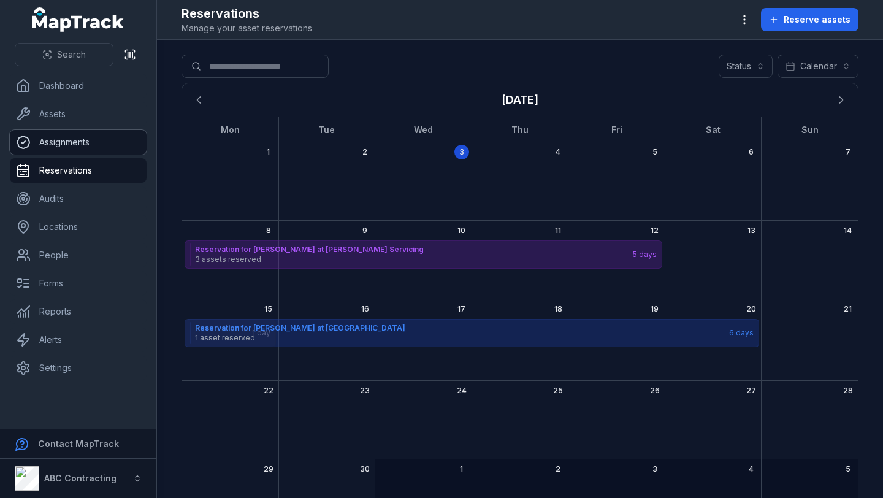
click at [88, 146] on link "Assignments" at bounding box center [78, 142] width 137 height 25
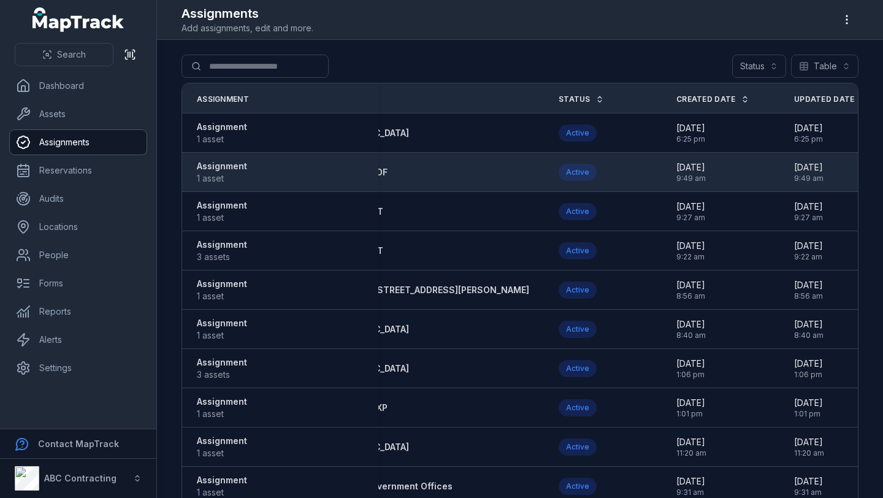
scroll to position [0, 199]
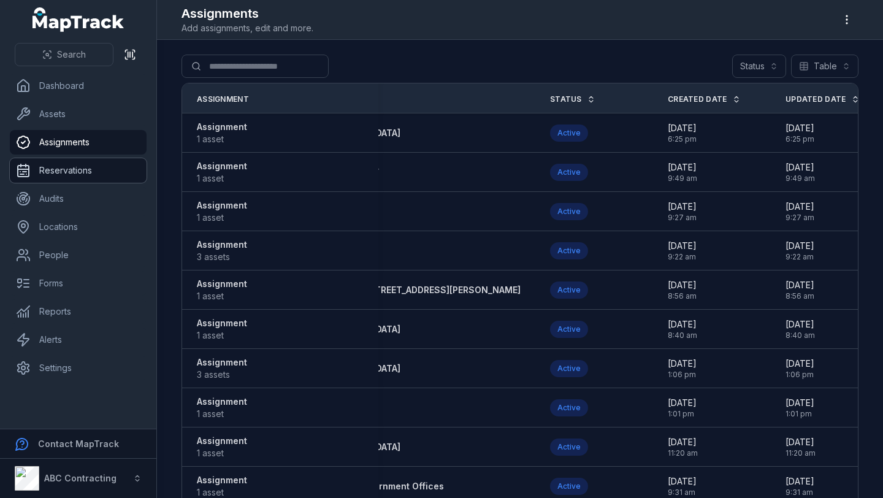
click at [112, 168] on link "Reservations" at bounding box center [78, 170] width 137 height 25
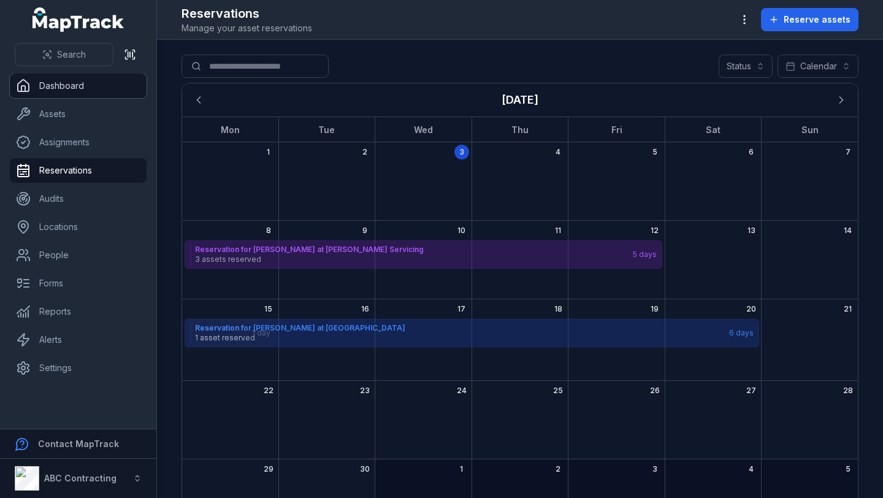
click at [83, 81] on link "Dashboard" at bounding box center [78, 86] width 137 height 25
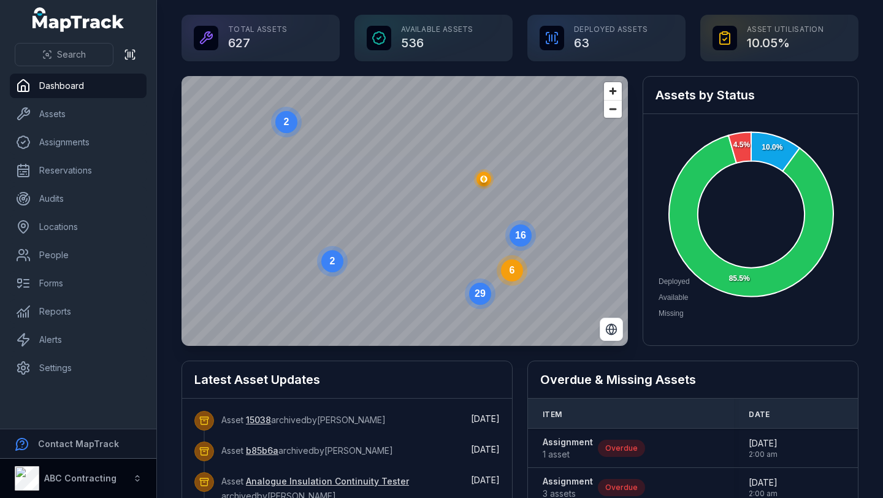
click at [129, 474] on button "ABC Contracting" at bounding box center [78, 477] width 156 height 39
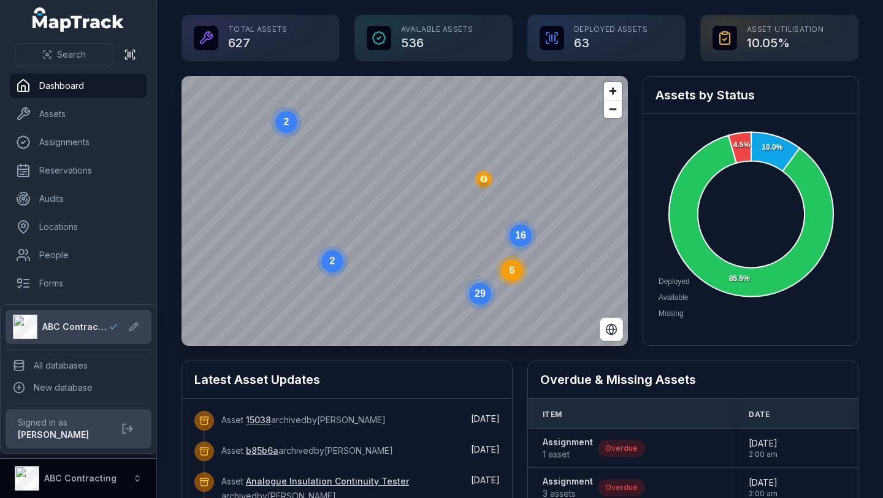
click at [143, 475] on button "ABC Contracting" at bounding box center [78, 477] width 156 height 39
